Goal: Task Accomplishment & Management: Use online tool/utility

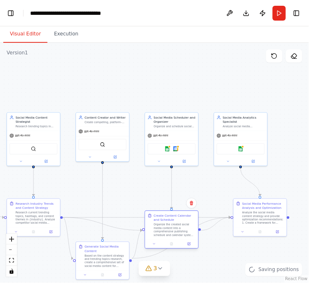
click at [172, 224] on div "Organize the created social media content into a comprehensive publishing sched…" at bounding box center [175, 231] width 42 height 14
click at [185, 163] on icon at bounding box center [184, 160] width 3 height 3
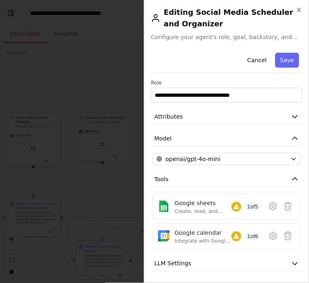
scroll to position [55, 0]
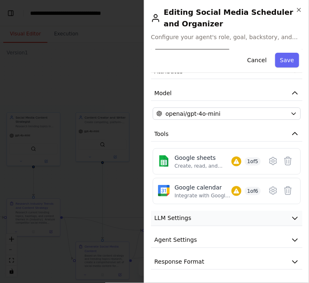
click at [283, 220] on button "LLM Settings" at bounding box center [226, 218] width 151 height 15
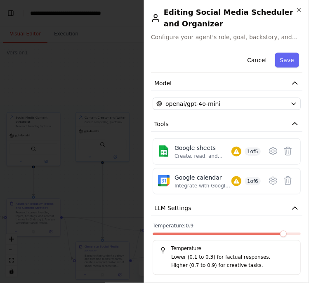
click at [256, 240] on div "Temperature: 0.9 Temperature Lower (0.1 to 0.3) for factual responses. Higher (…" at bounding box center [227, 249] width 148 height 52
click at [258, 239] on div at bounding box center [227, 236] width 148 height 6
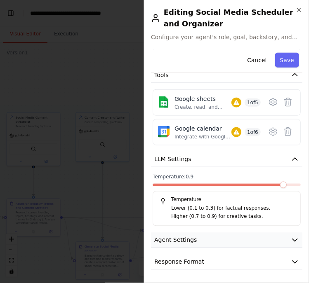
click at [267, 241] on button "Agent Settings" at bounding box center [226, 240] width 151 height 15
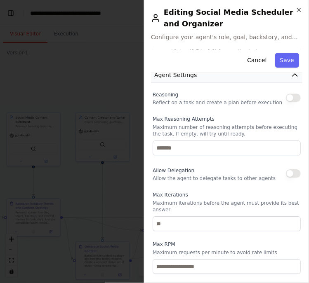
scroll to position [342, 0]
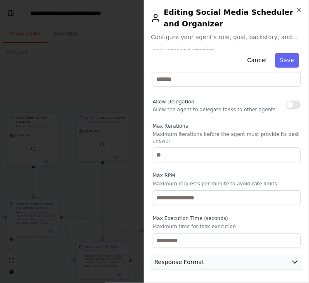
click at [258, 262] on button "Response Format" at bounding box center [226, 262] width 151 height 15
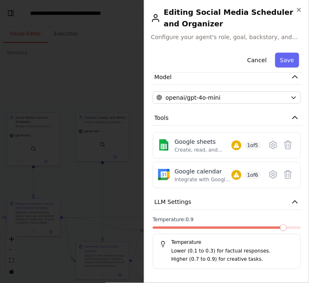
scroll to position [0, 0]
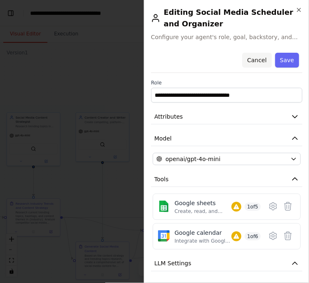
click at [257, 54] on button "Cancel" at bounding box center [256, 60] width 29 height 15
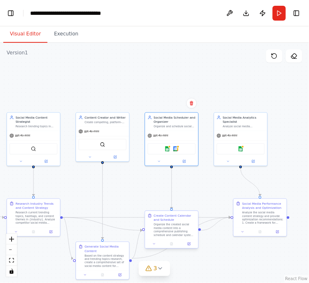
click at [172, 226] on div "Organize the created social media content into a comprehensive publishing sched…" at bounding box center [175, 231] width 42 height 14
click at [189, 244] on icon at bounding box center [190, 244] width 2 height 2
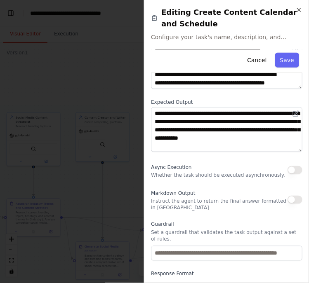
scroll to position [113, 0]
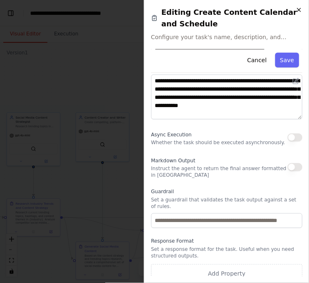
click at [298, 12] on icon "button" at bounding box center [299, 10] width 7 height 7
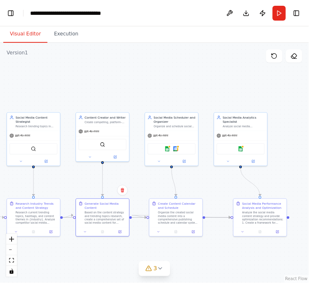
click at [61, 76] on div ".deletable-edge-delete-btn { width: 20px; height: 20px; border: 0px solid #ffff…" at bounding box center [154, 163] width 309 height 240
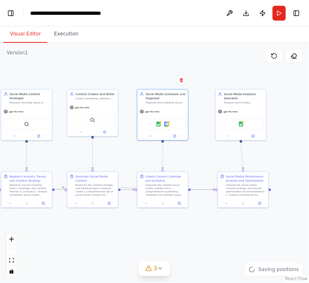
click at [91, 240] on div ".deletable-edge-delete-btn { width: 20px; height: 20px; border: 0px solid #ffff…" at bounding box center [154, 163] width 309 height 240
click at [239, 241] on div ".deletable-edge-delete-btn { width: 20px; height: 20px; border: 0px solid #ffff…" at bounding box center [154, 163] width 309 height 240
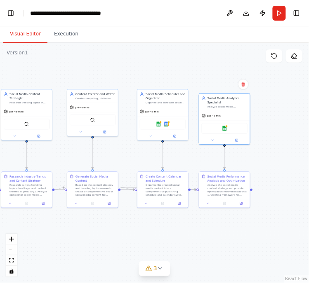
click at [75, 243] on div ".deletable-edge-delete-btn { width: 20px; height: 20px; border: 0px solid #ffff…" at bounding box center [154, 163] width 309 height 240
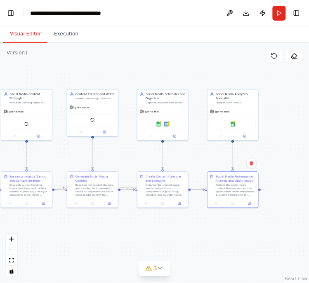
click at [75, 240] on div ".deletable-edge-delete-btn { width: 20px; height: 20px; border: 0px solid #ffff…" at bounding box center [154, 163] width 309 height 240
